Goal: Task Accomplishment & Management: Use online tool/utility

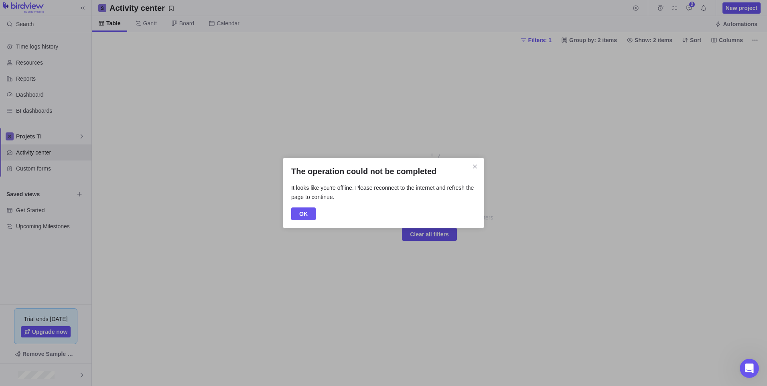
scroll to position [497, 0]
click at [311, 219] on span "OK" at bounding box center [303, 213] width 24 height 13
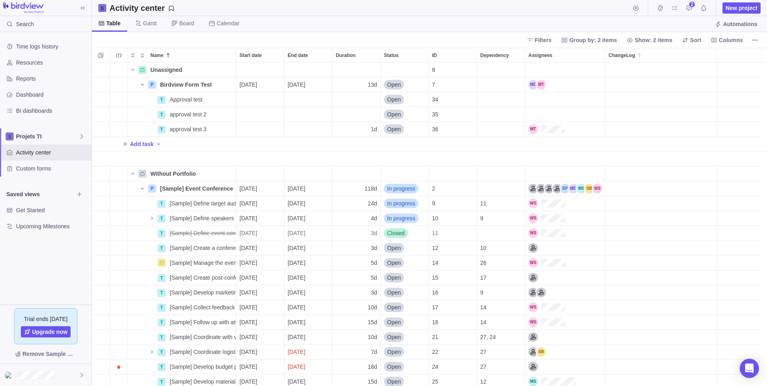
scroll to position [6, 6]
